Goal: Contribute content: Add original content to the website for others to see

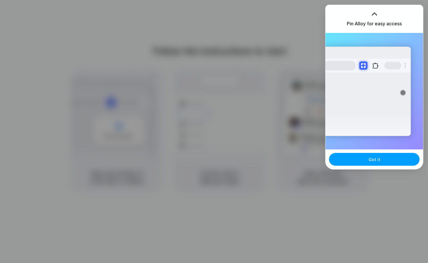
click at [370, 161] on span "Got it" at bounding box center [375, 159] width 12 height 6
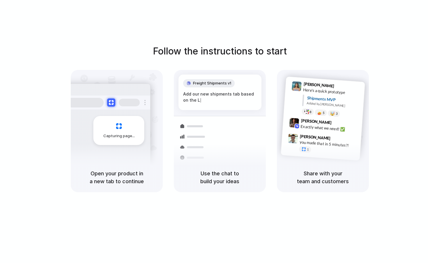
click at [335, 178] on h5 "Share with your team and customers" at bounding box center [323, 178] width 78 height 16
click at [196, 38] on div "Follow the instructions to start Capturing page Open your product in a new tab …" at bounding box center [220, 137] width 440 height 275
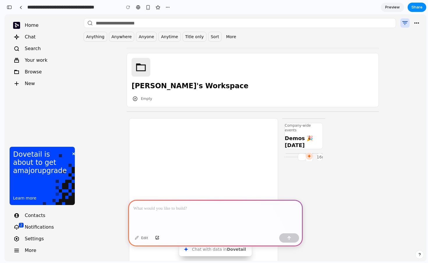
click at [183, 210] on p at bounding box center [215, 208] width 164 height 7
click at [176, 213] on div at bounding box center [215, 215] width 175 height 31
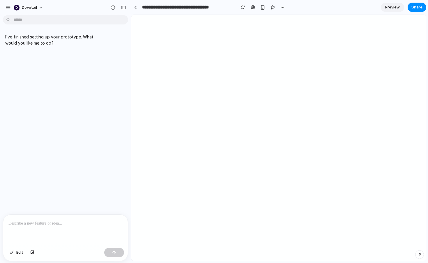
click at [62, 223] on p at bounding box center [65, 223] width 114 height 7
click at [64, 225] on p at bounding box center [65, 223] width 114 height 7
